Goal: Browse casually: Explore the website without a specific task or goal

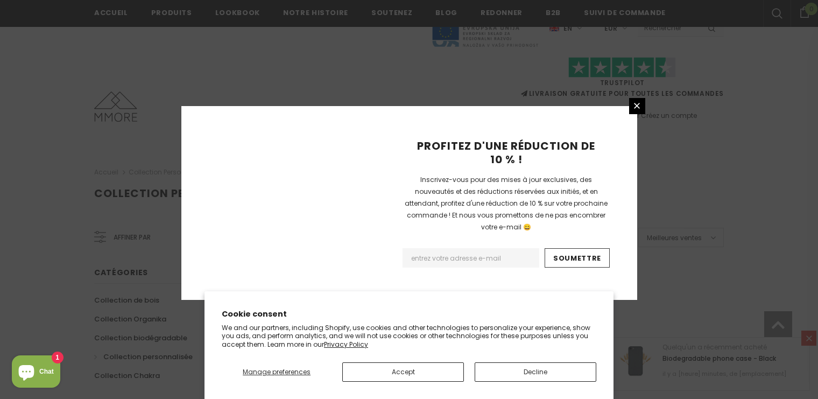
scroll to position [730, 0]
